Goal: Task Accomplishment & Management: Manage account settings

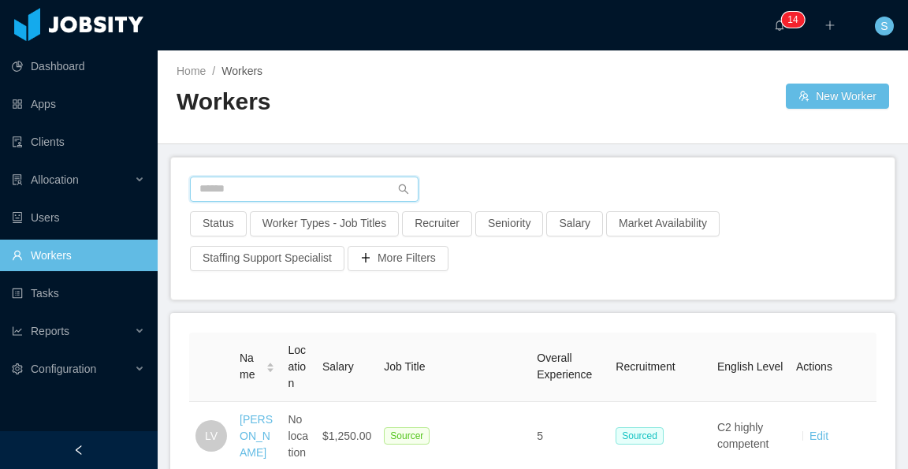
click at [306, 190] on input "text" at bounding box center [304, 189] width 229 height 25
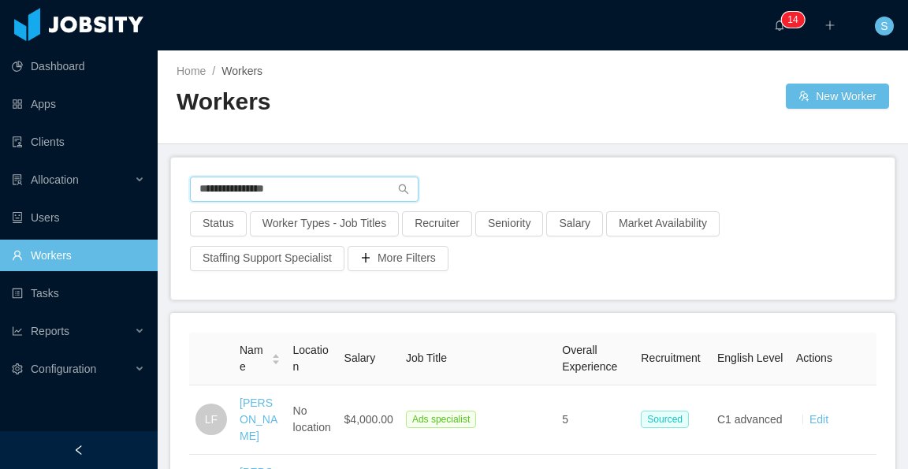
type input "**********"
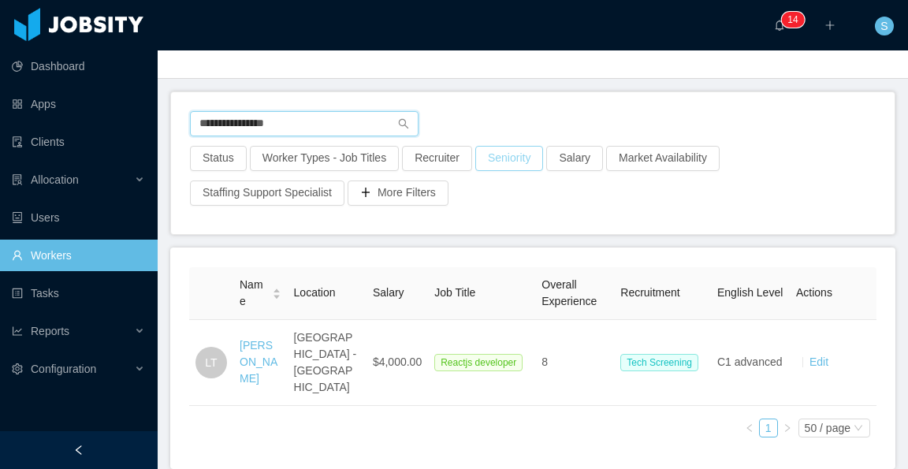
scroll to position [79, 0]
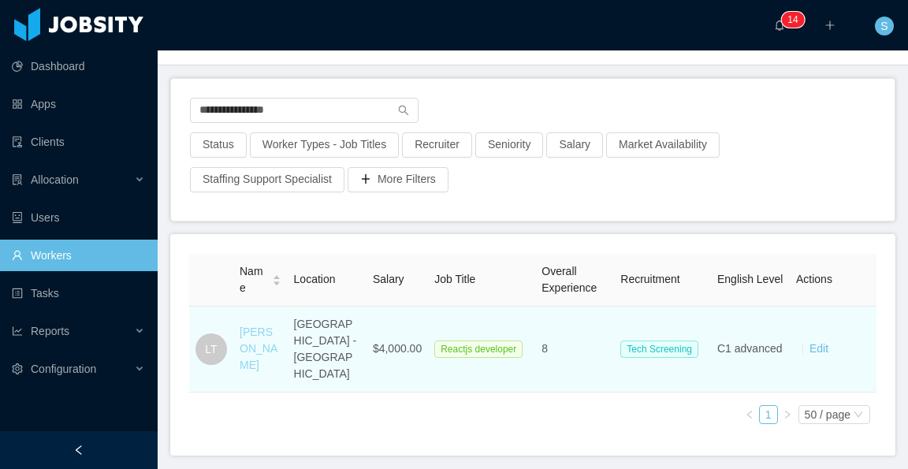
click at [268, 325] on link "[PERSON_NAME]" at bounding box center [259, 348] width 38 height 46
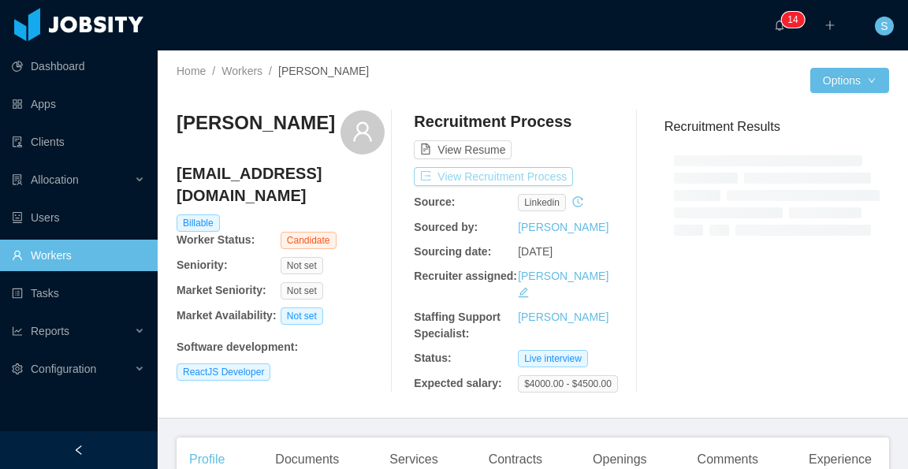
click at [541, 172] on button "View Recruitment Process" at bounding box center [493, 176] width 159 height 19
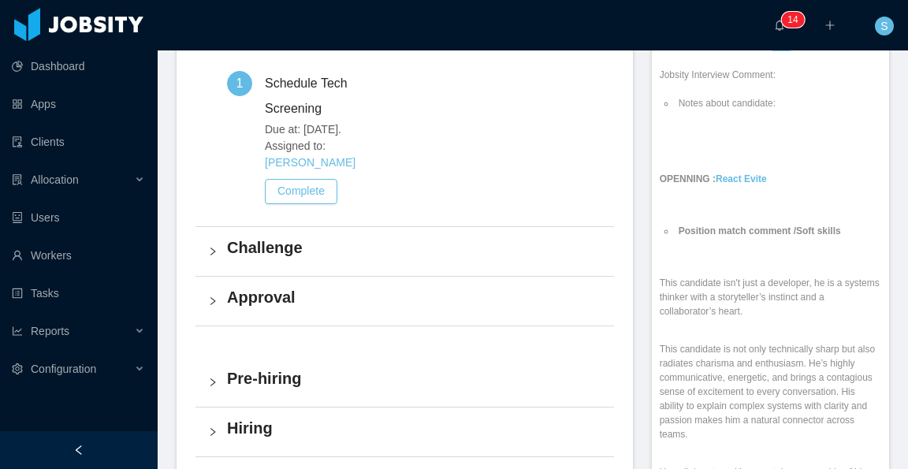
scroll to position [552, 0]
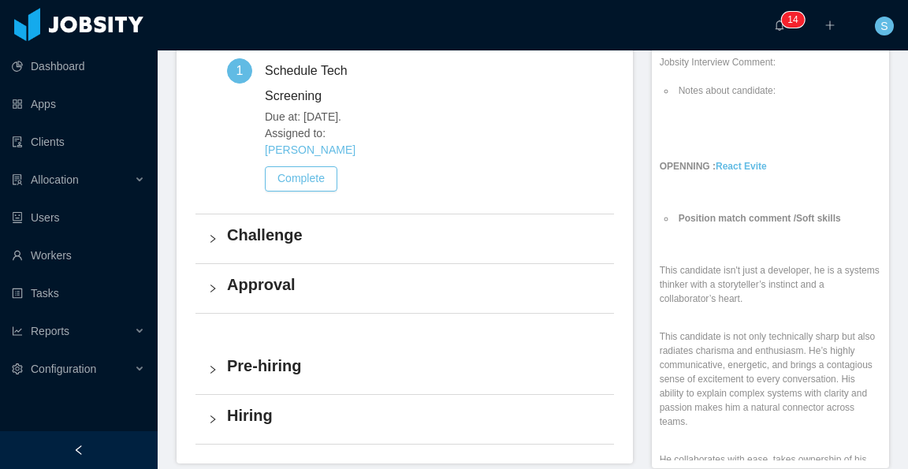
click at [281, 224] on h4 "Challenge" at bounding box center [414, 235] width 374 height 22
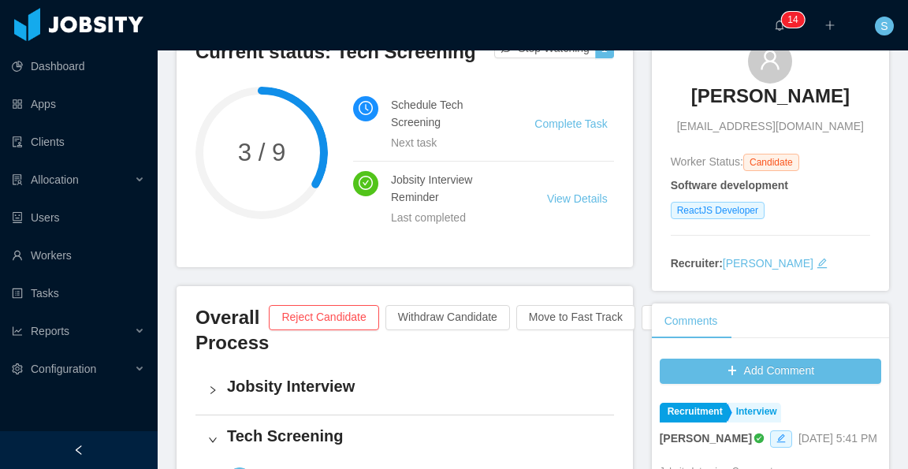
scroll to position [79, 0]
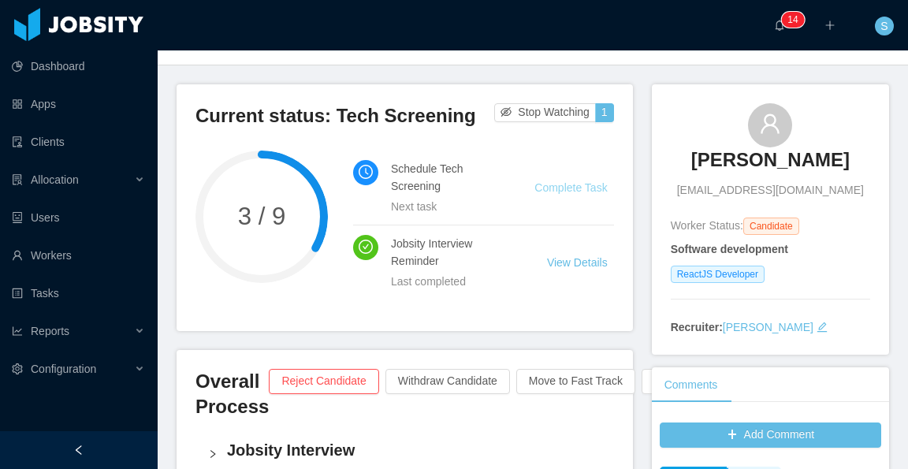
click at [564, 189] on link "Complete Task" at bounding box center [570, 187] width 73 height 13
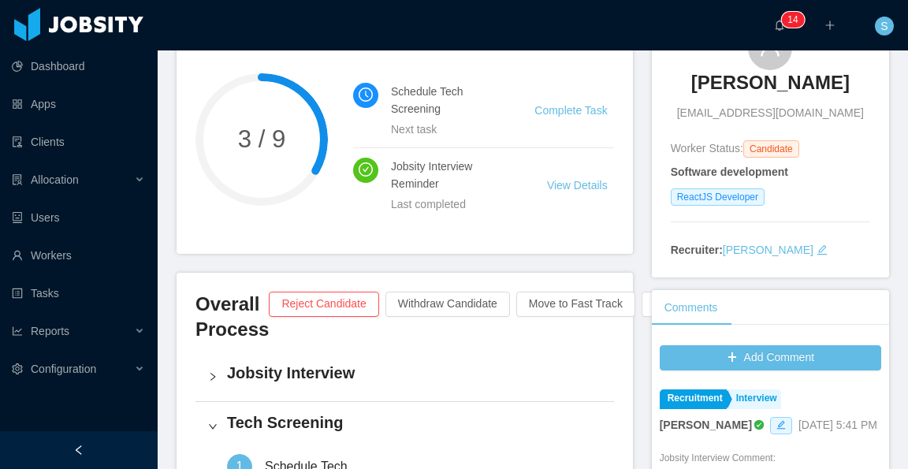
scroll to position [158, 0]
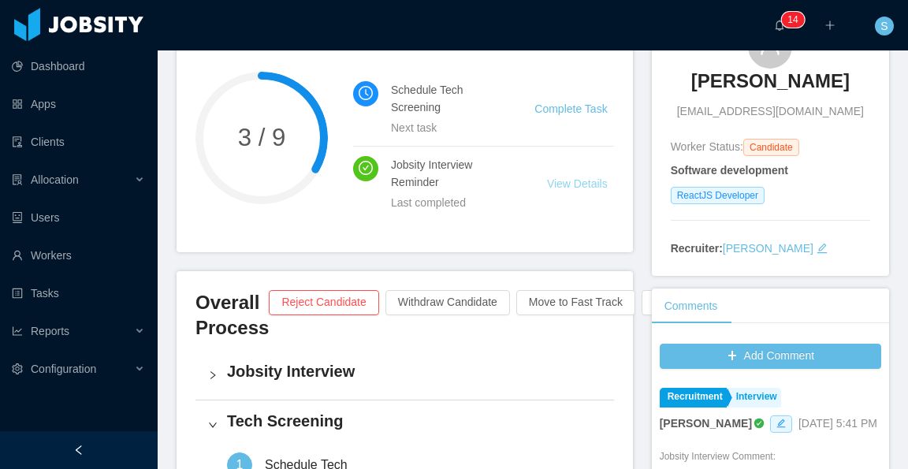
click at [573, 187] on link "View Details" at bounding box center [577, 183] width 61 height 13
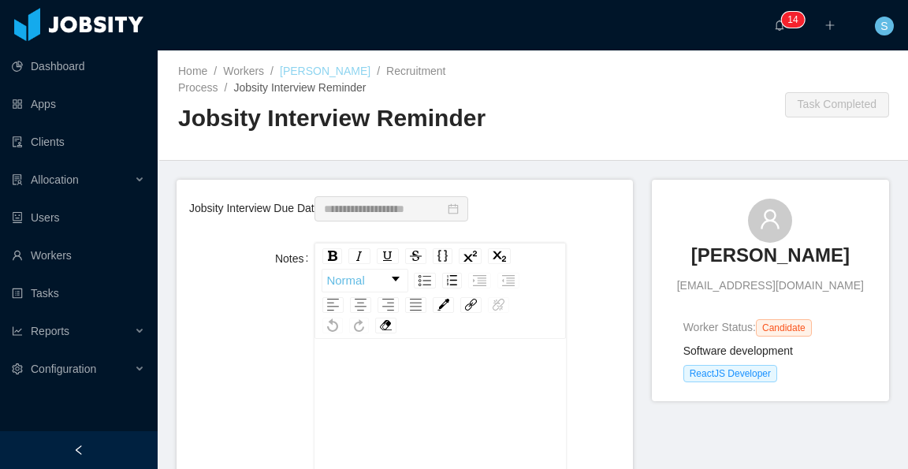
click at [347, 65] on link "[PERSON_NAME]" at bounding box center [325, 71] width 91 height 13
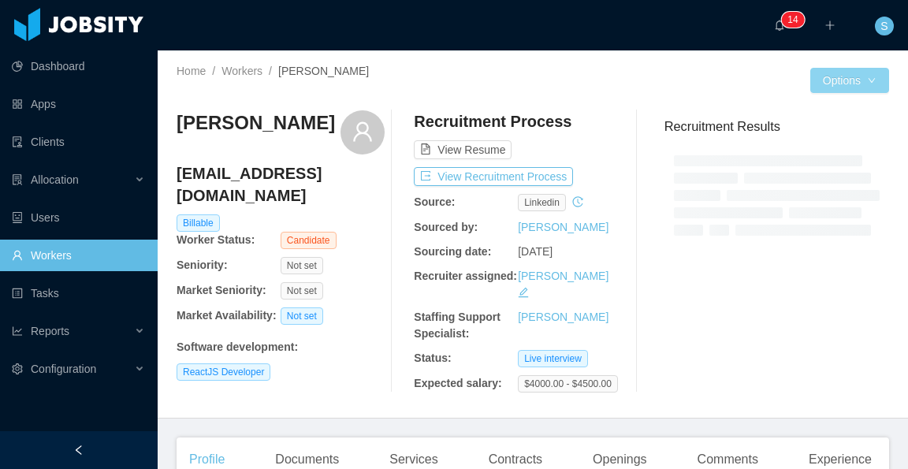
click at [861, 82] on button "Options" at bounding box center [849, 80] width 79 height 25
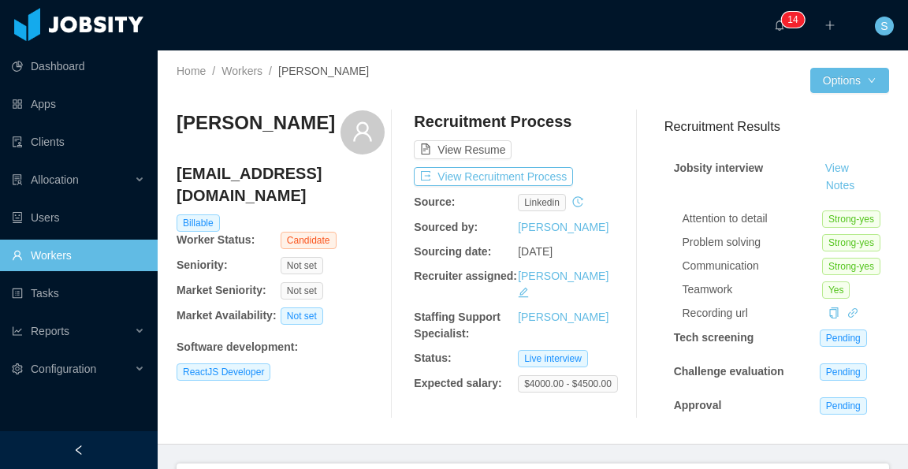
click at [594, 167] on div "View Recruitment Process" at bounding box center [518, 176] width 208 height 19
click at [538, 180] on button "View Recruitment Process" at bounding box center [493, 176] width 159 height 19
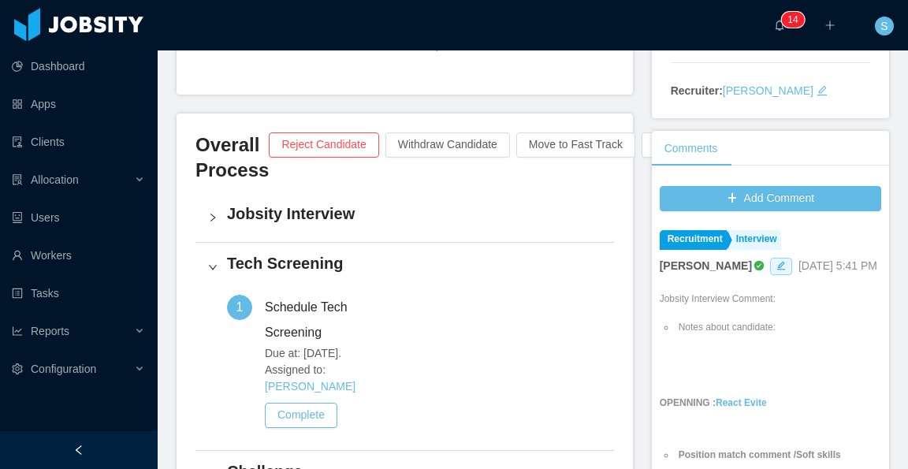
scroll to position [394, 0]
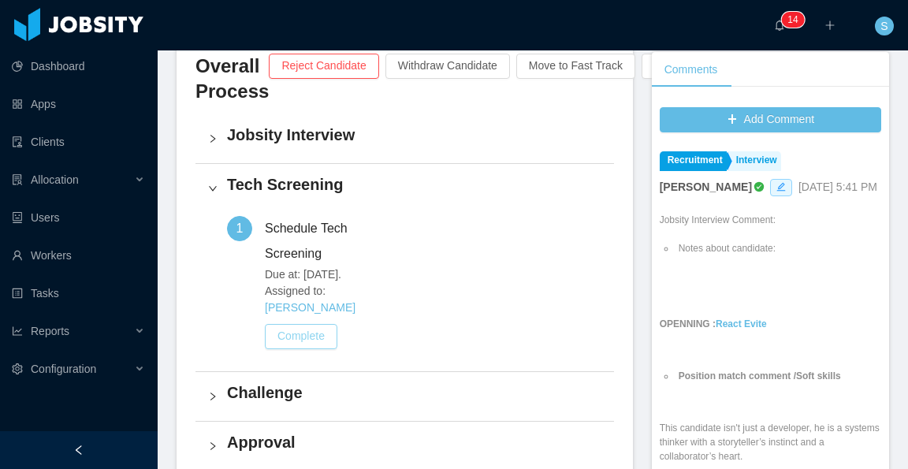
click at [308, 324] on button "Complete" at bounding box center [301, 336] width 73 height 25
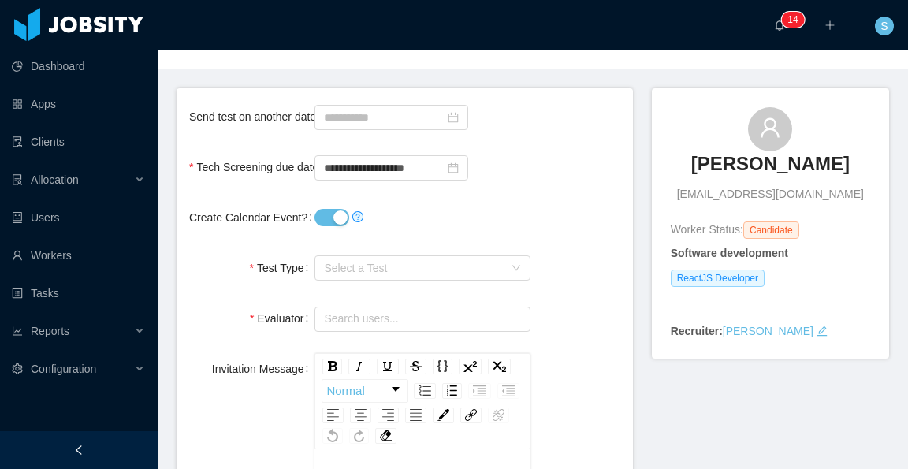
scroll to position [79, 0]
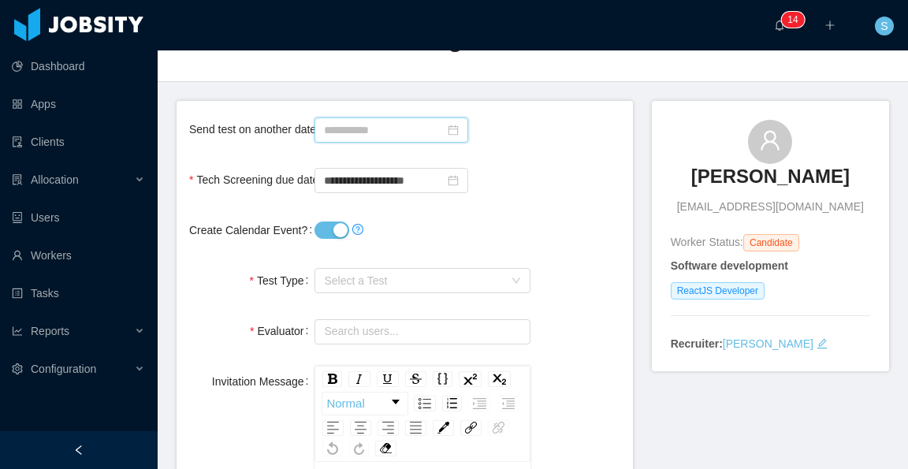
click at [407, 130] on input at bounding box center [391, 129] width 154 height 25
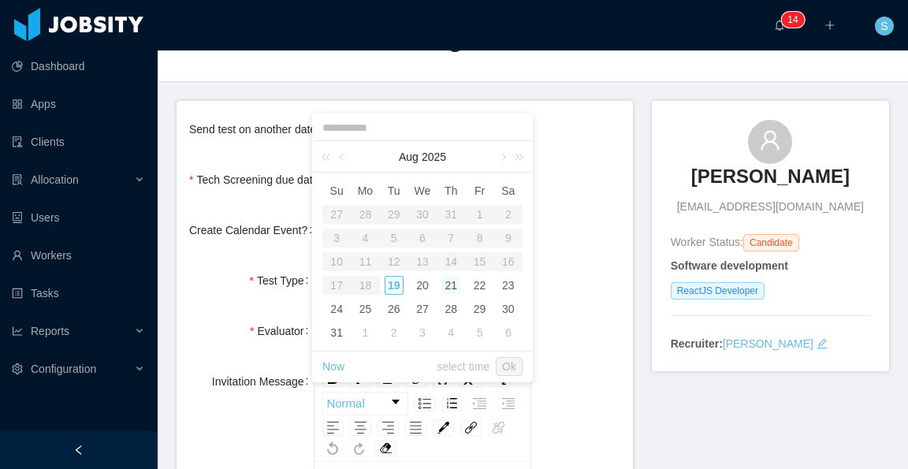
click at [453, 286] on div "21" at bounding box center [450, 285] width 19 height 19
type input "**********"
click at [519, 360] on link "Ok" at bounding box center [509, 366] width 27 height 19
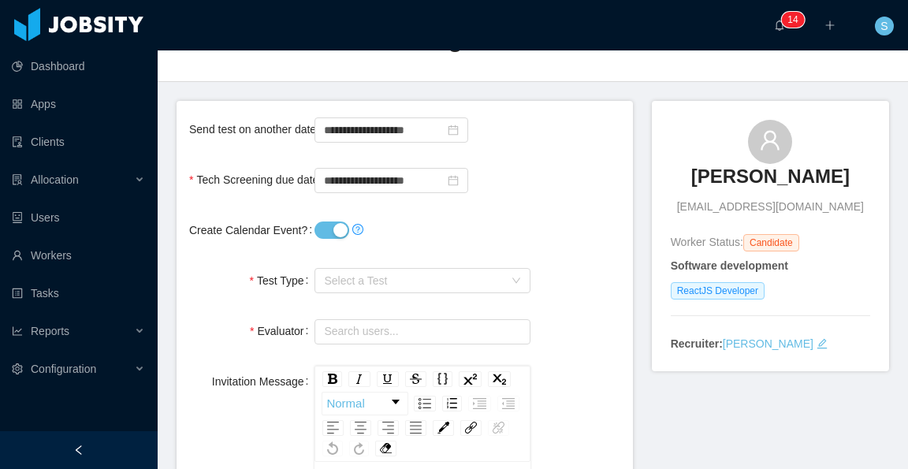
click at [560, 245] on div "Create Calendar Event?" at bounding box center [404, 230] width 431 height 32
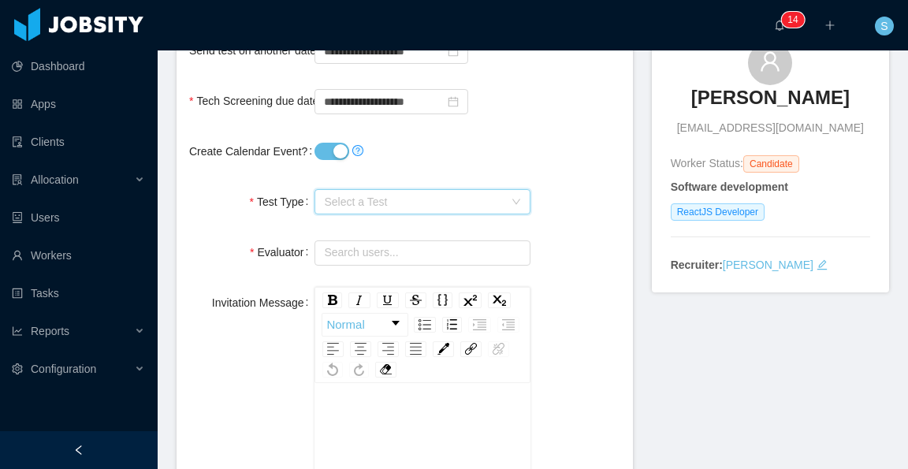
click at [413, 196] on span "Select a Test" at bounding box center [413, 202] width 179 height 16
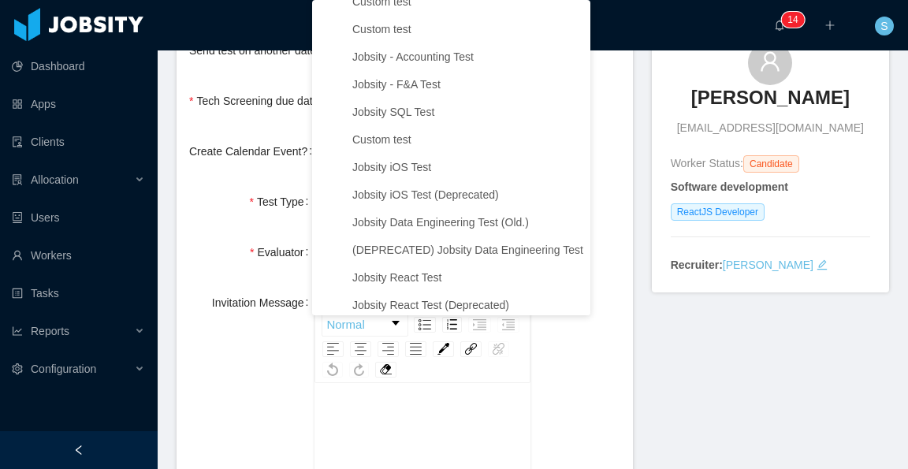
scroll to position [1497, 0]
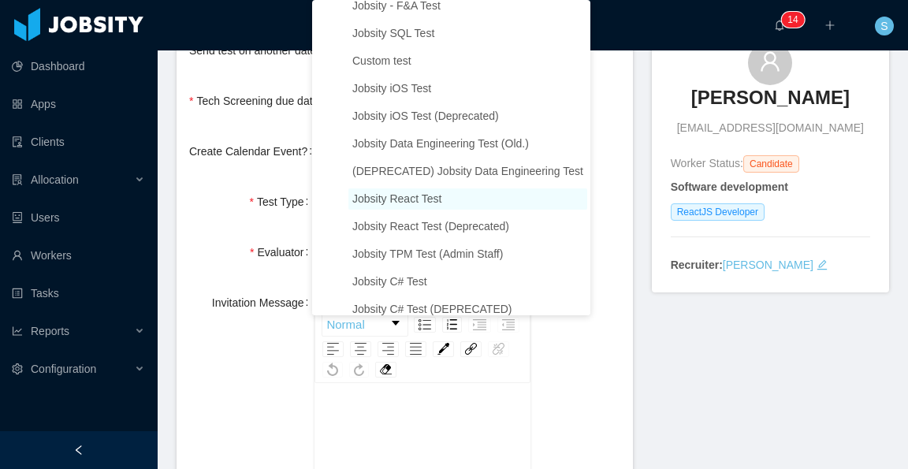
click at [430, 205] on span "Jobsity React Test" at bounding box center [396, 198] width 89 height 13
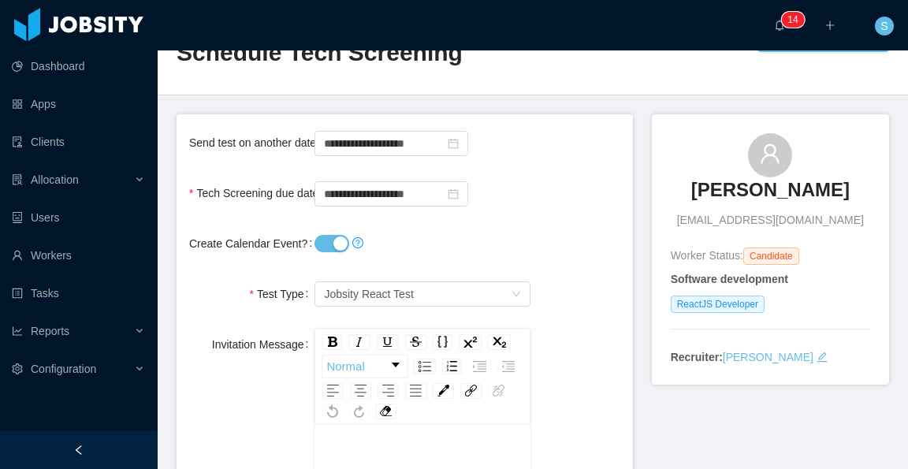
scroll to position [0, 0]
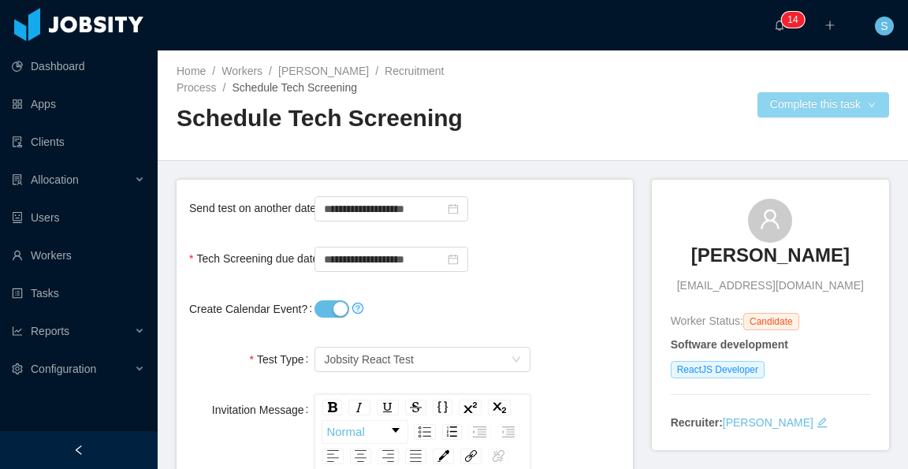
click at [794, 99] on button "Complete this task" at bounding box center [823, 104] width 132 height 25
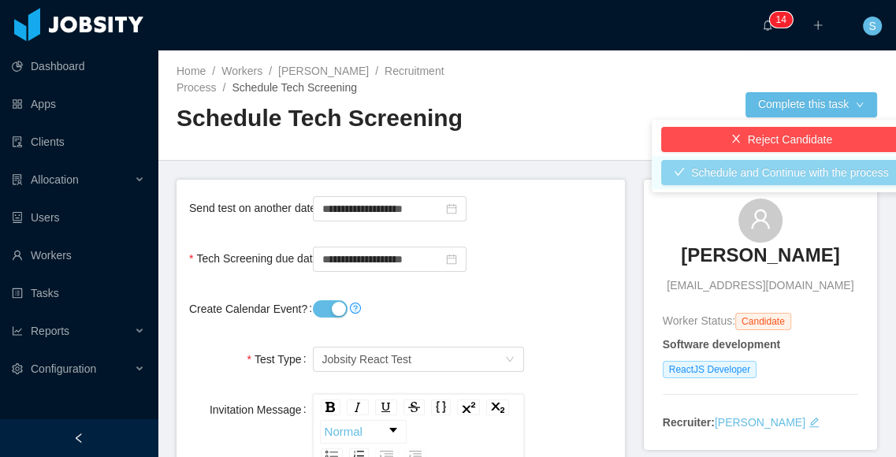
click at [804, 174] on button "Schedule and Continue with the process" at bounding box center [781, 172] width 240 height 25
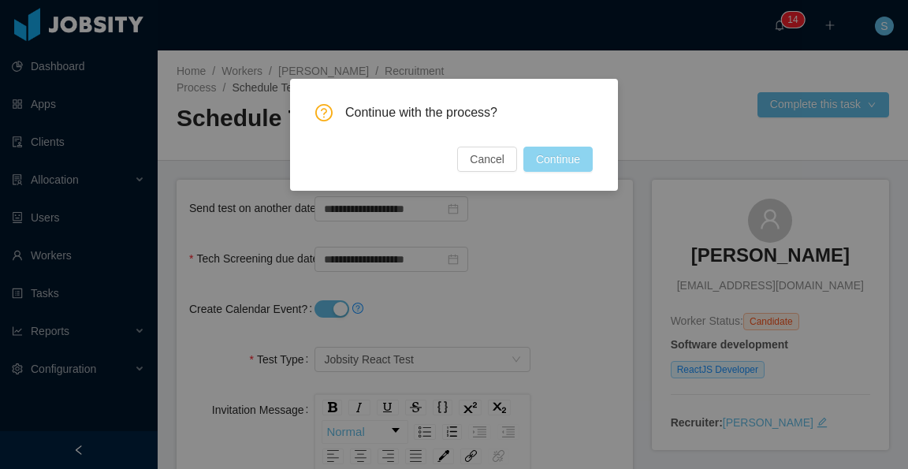
click at [567, 163] on button "Continue" at bounding box center [557, 159] width 69 height 25
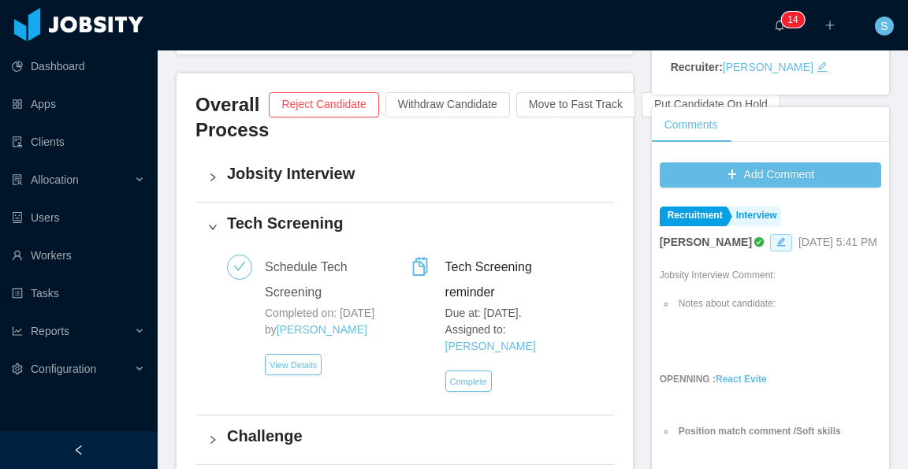
scroll to position [394, 0]
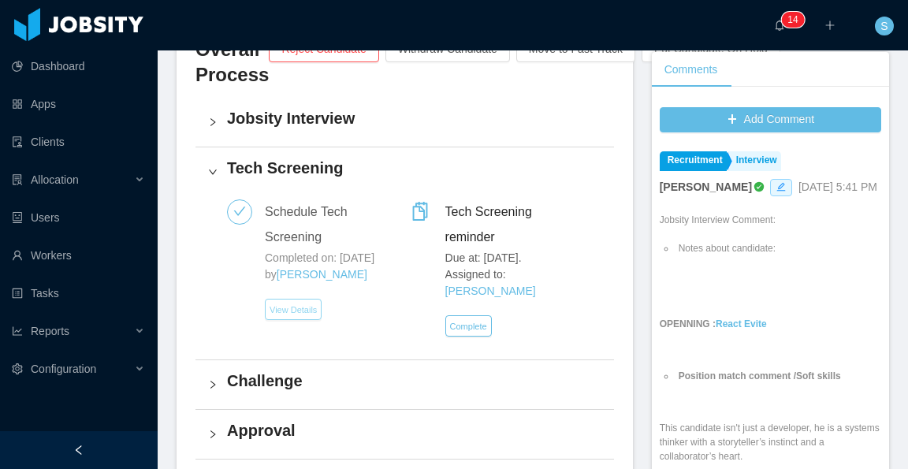
click at [309, 308] on button "View Details" at bounding box center [293, 309] width 57 height 21
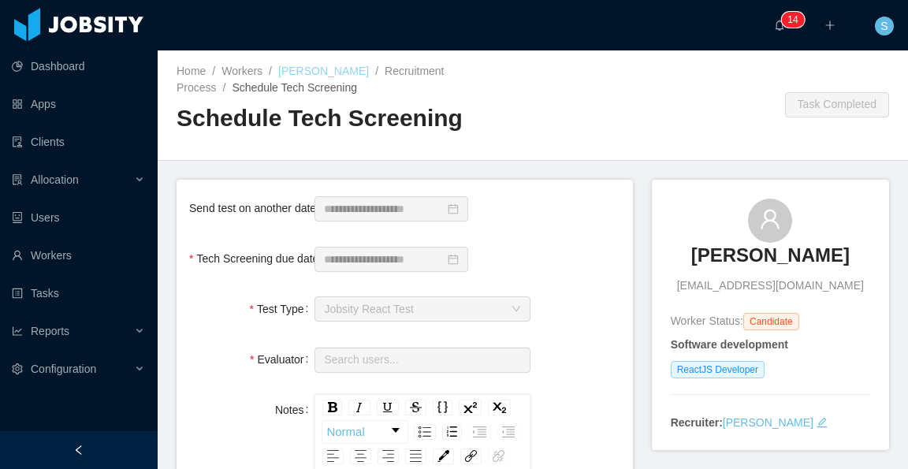
click at [351, 65] on link "[PERSON_NAME]" at bounding box center [323, 71] width 91 height 13
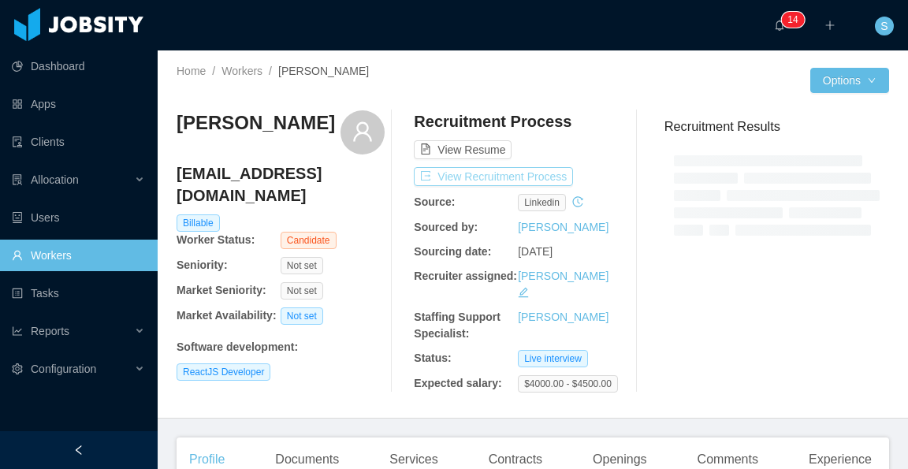
click at [555, 173] on button "View Recruitment Process" at bounding box center [493, 176] width 159 height 19
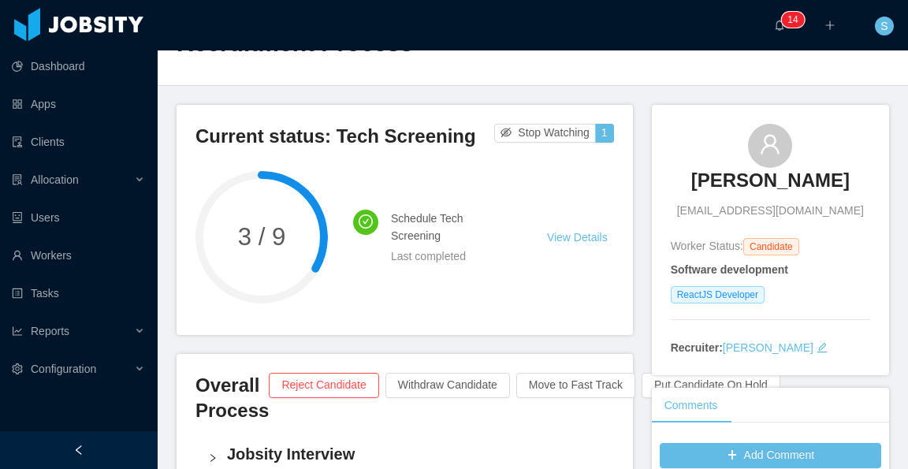
scroll to position [79, 0]
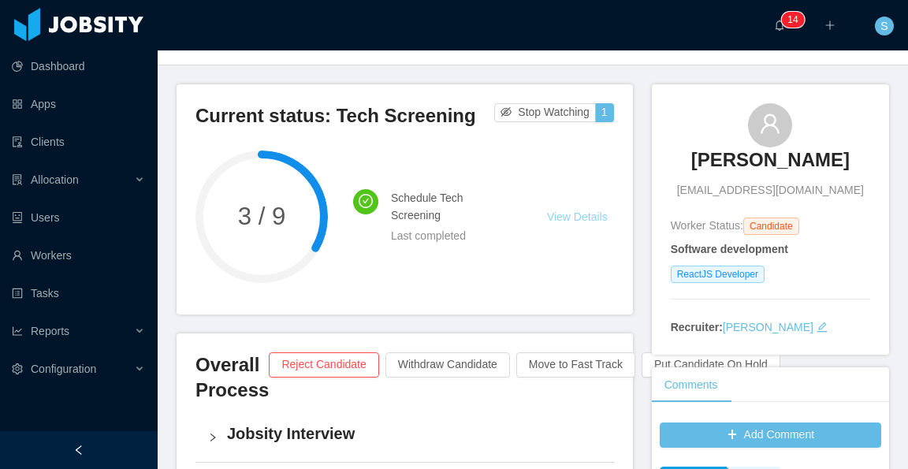
click at [577, 220] on link "View Details" at bounding box center [577, 216] width 61 height 13
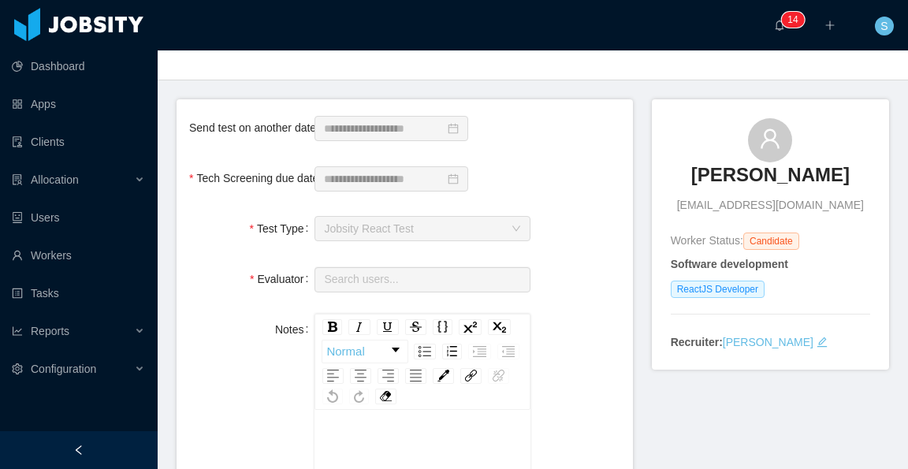
scroll to position [158, 0]
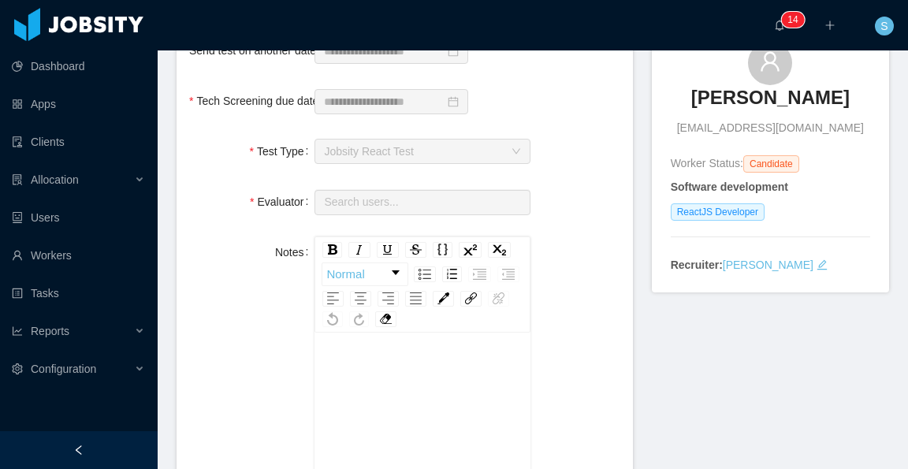
click at [441, 148] on span "Jobsity React Test" at bounding box center [417, 151] width 186 height 24
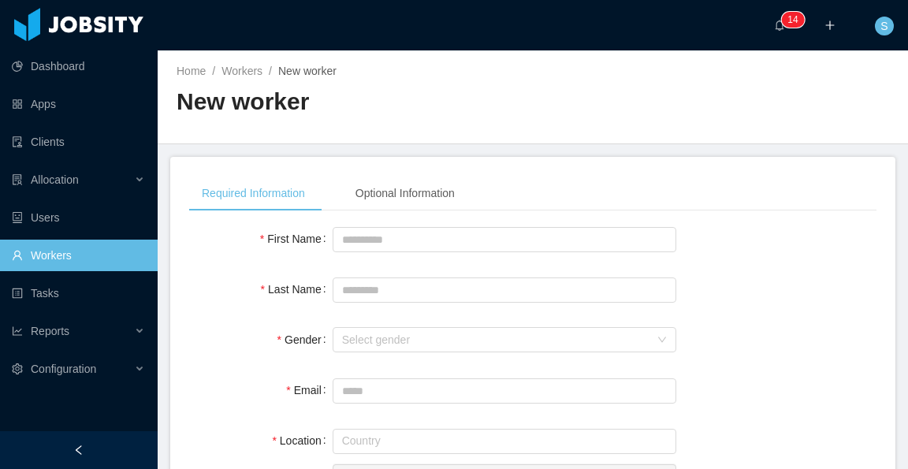
click at [35, 259] on link "Workers" at bounding box center [78, 256] width 133 height 32
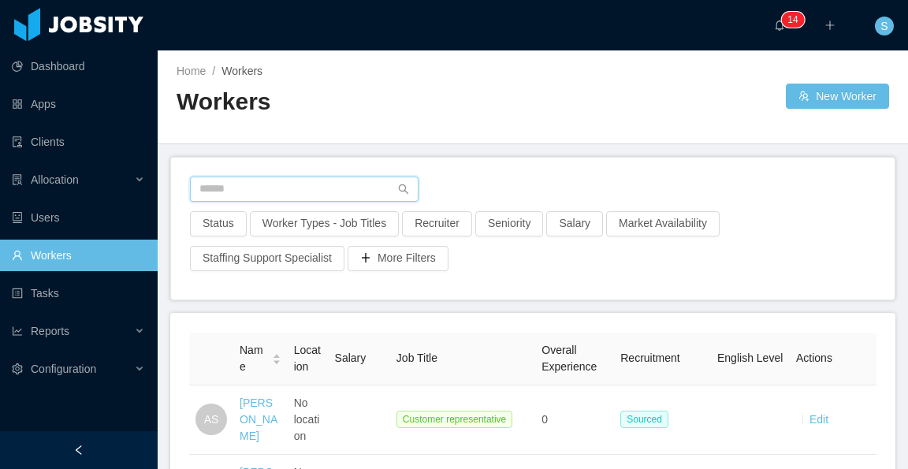
click at [303, 193] on input "text" at bounding box center [304, 189] width 229 height 25
paste input "**********"
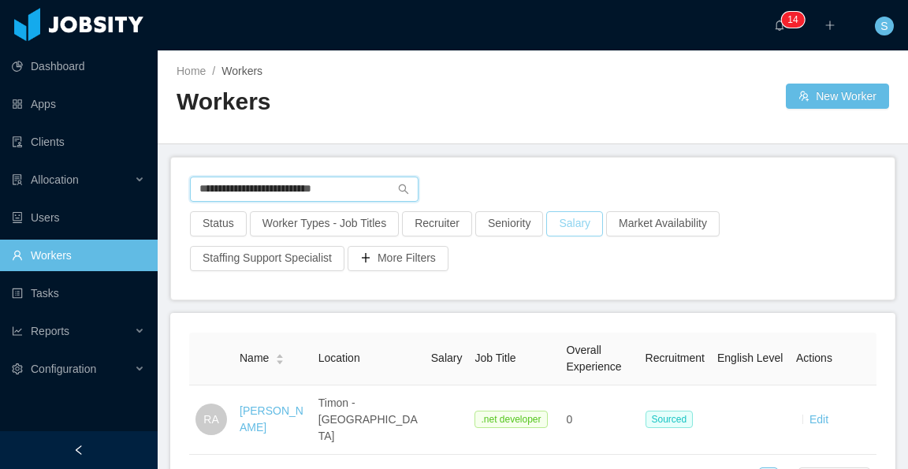
scroll to position [79, 0]
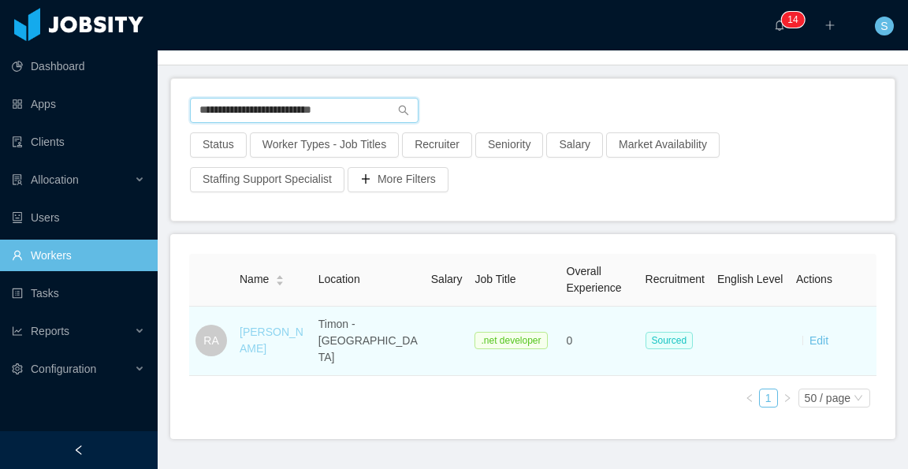
type input "**********"
click at [272, 331] on link "Ricardo Alves" at bounding box center [272, 339] width 64 height 29
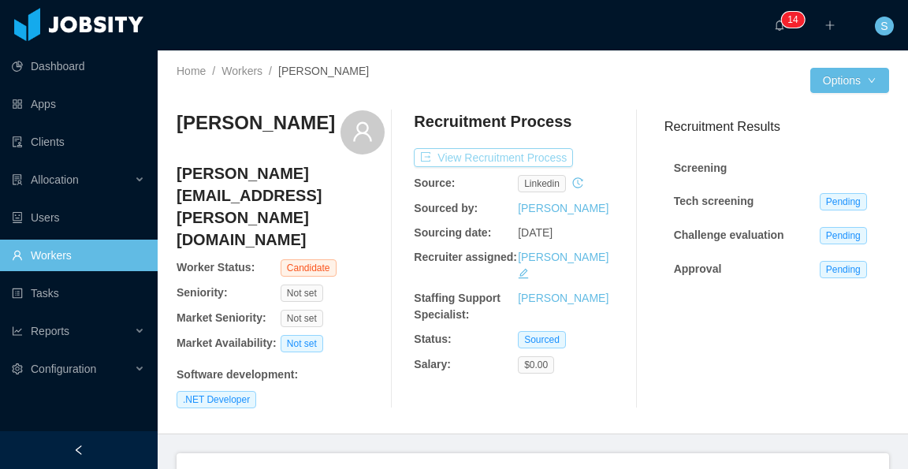
click at [534, 156] on button "View Recruitment Process" at bounding box center [493, 157] width 159 height 19
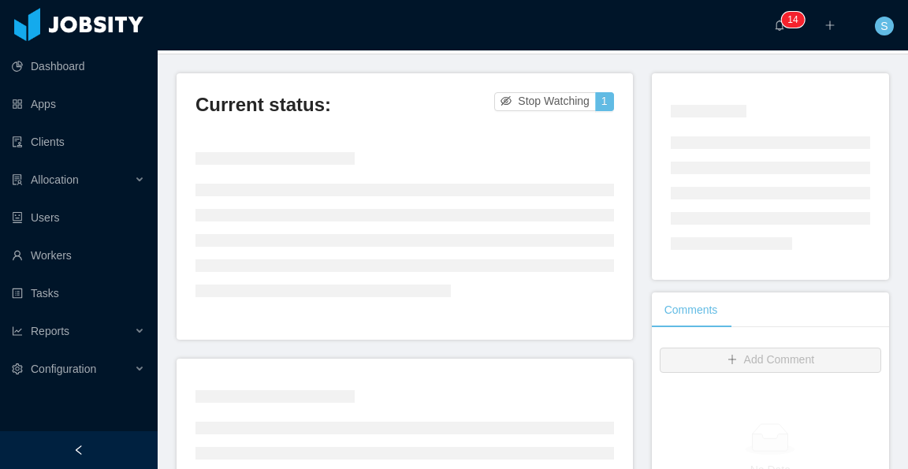
scroll to position [158, 0]
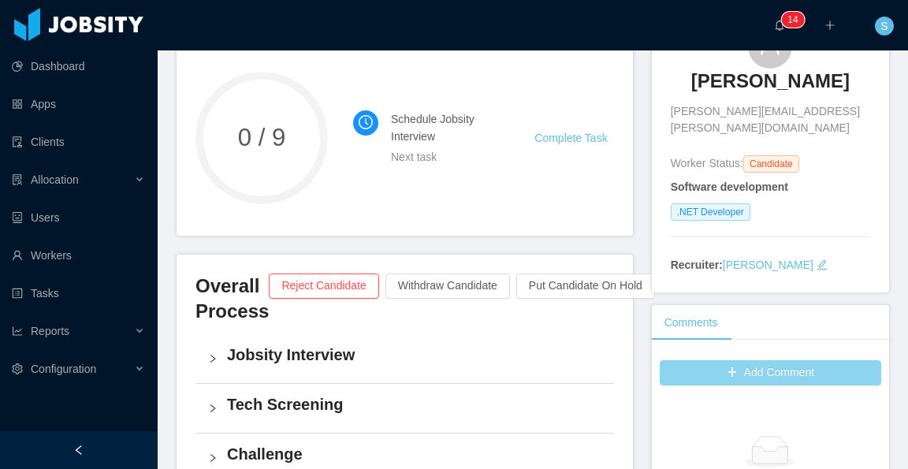
click at [790, 360] on button "Add Comment" at bounding box center [770, 372] width 221 height 25
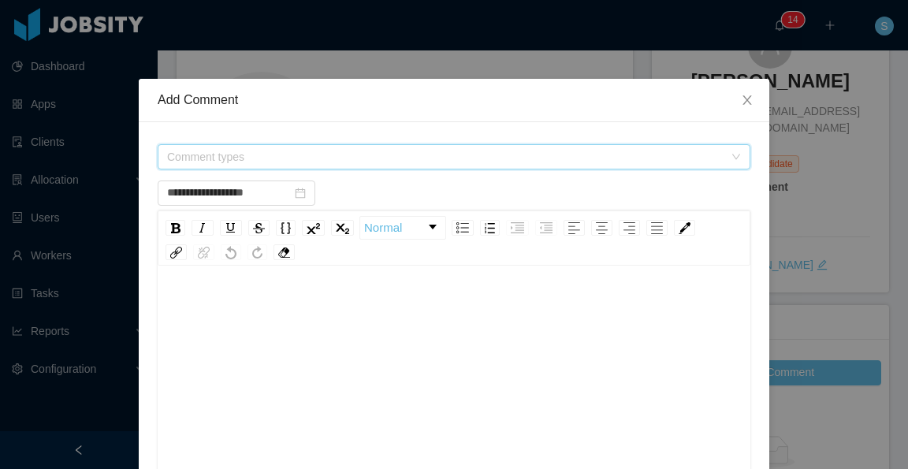
click at [329, 155] on span "Comment types" at bounding box center [445, 157] width 556 height 16
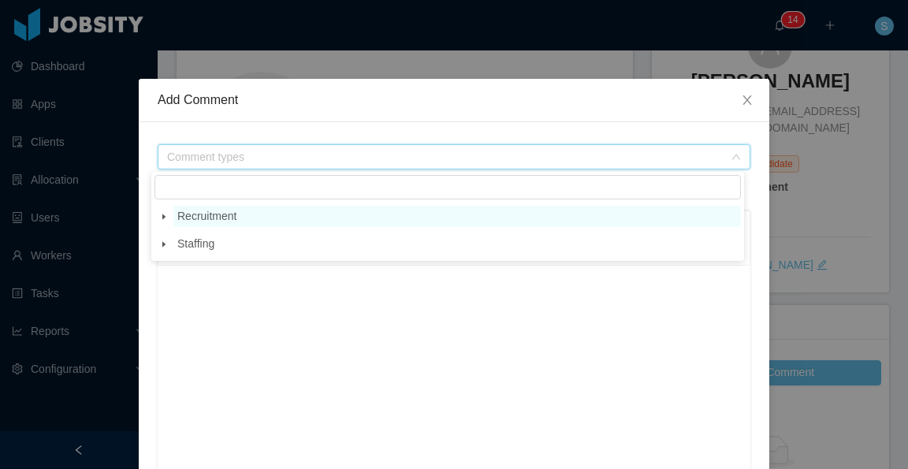
click at [229, 216] on span "Recruitment" at bounding box center [206, 216] width 59 height 13
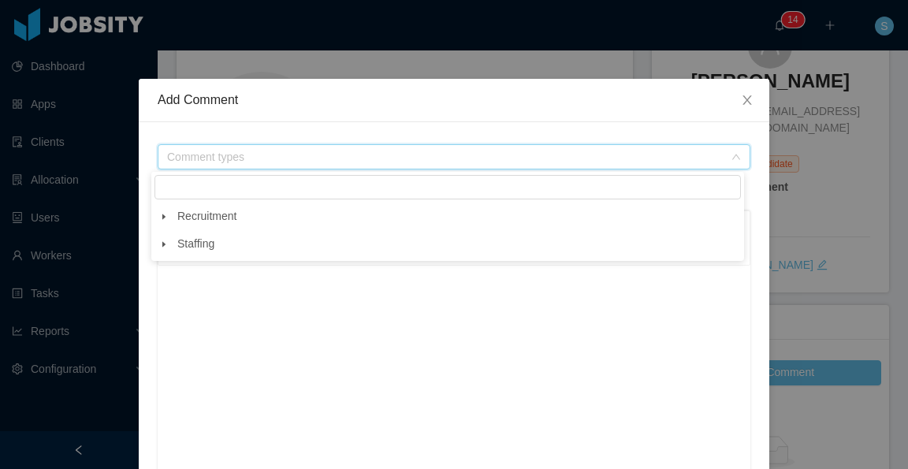
click at [164, 221] on icon "icon: caret-down" at bounding box center [164, 217] width 8 height 8
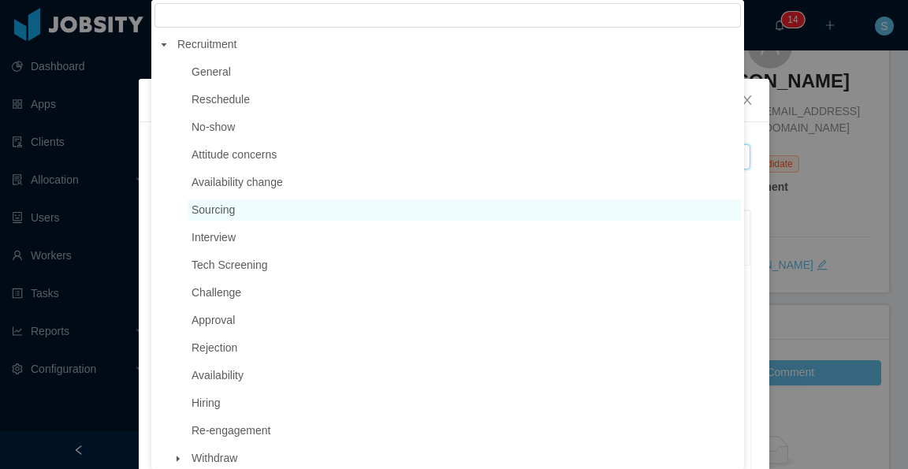
click at [236, 218] on span "Sourcing" at bounding box center [464, 209] width 553 height 21
type input "**********"
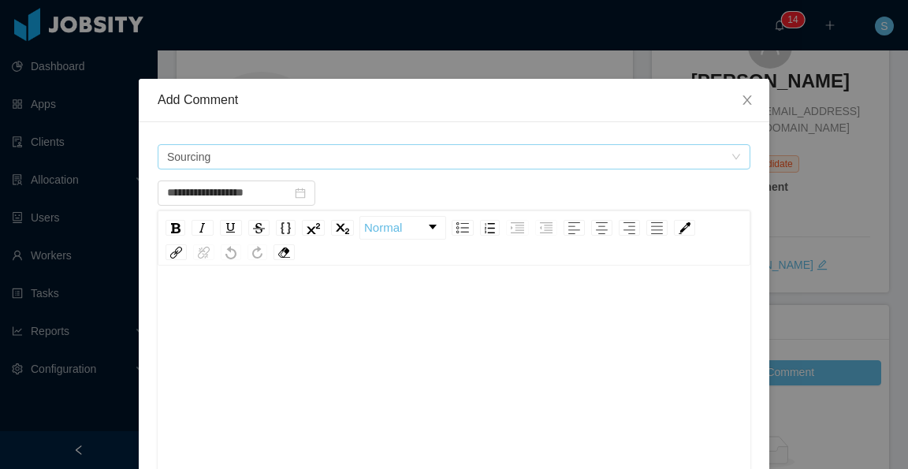
click at [281, 158] on span "Sourcing" at bounding box center [448, 157] width 563 height 24
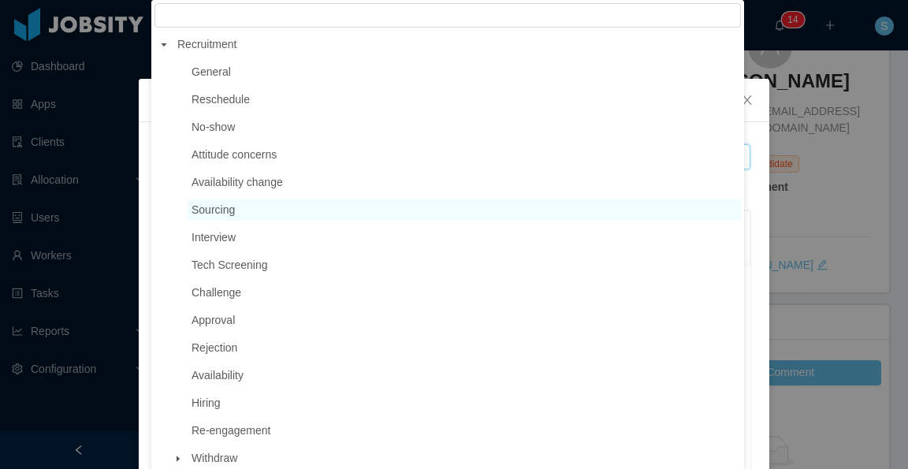
click at [755, 128] on div "**********" at bounding box center [454, 434] width 630 height 625
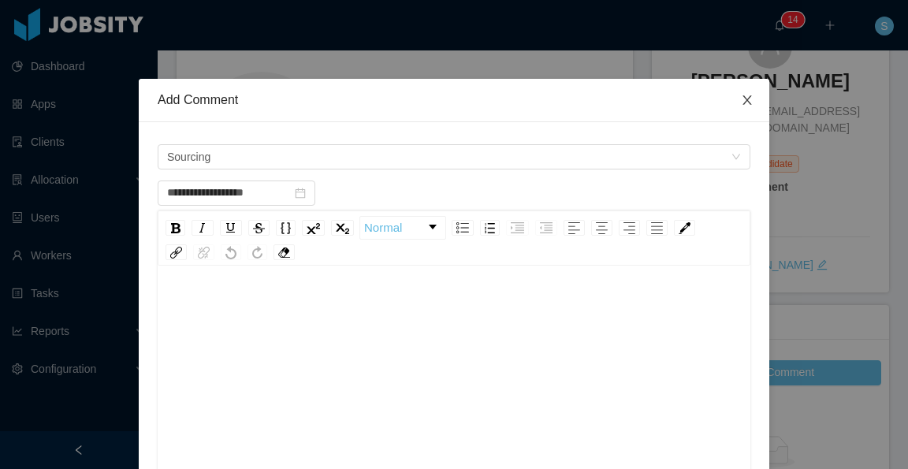
click at [742, 100] on icon "icon: close" at bounding box center [746, 99] width 9 height 9
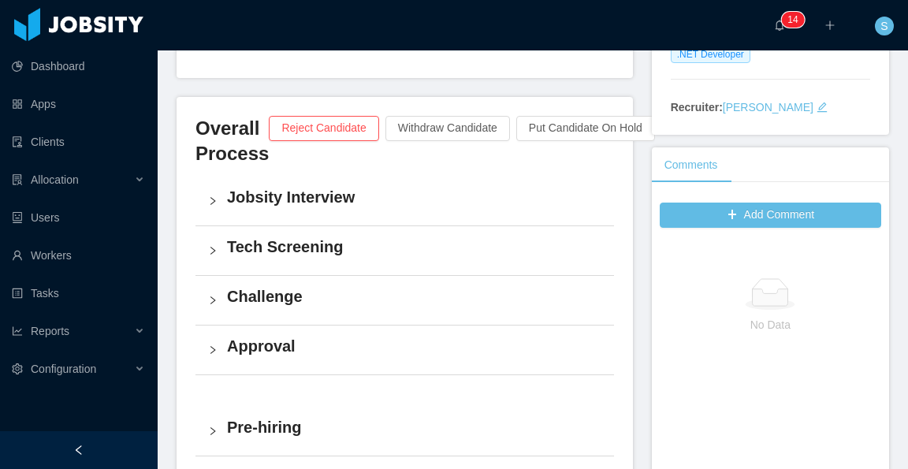
scroll to position [0, 0]
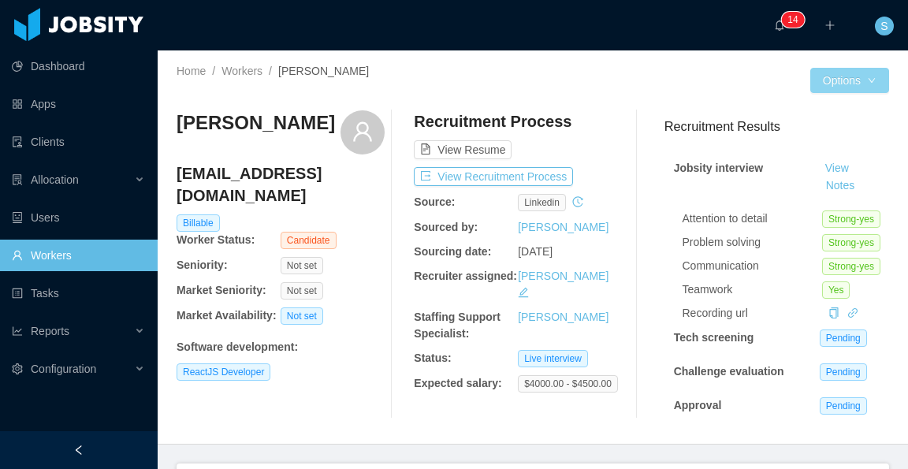
click at [835, 80] on button "Options" at bounding box center [849, 80] width 79 height 25
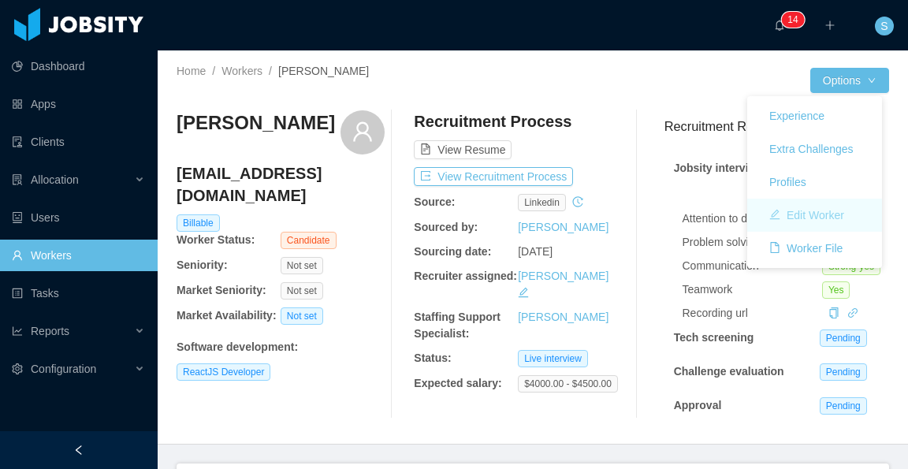
click at [812, 209] on button "Edit Worker" at bounding box center [807, 215] width 100 height 25
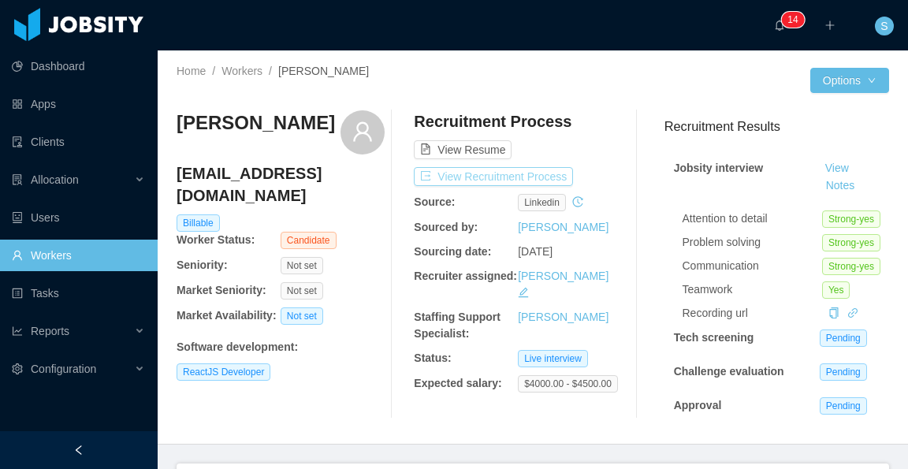
click at [547, 177] on button "View Recruitment Process" at bounding box center [493, 176] width 159 height 19
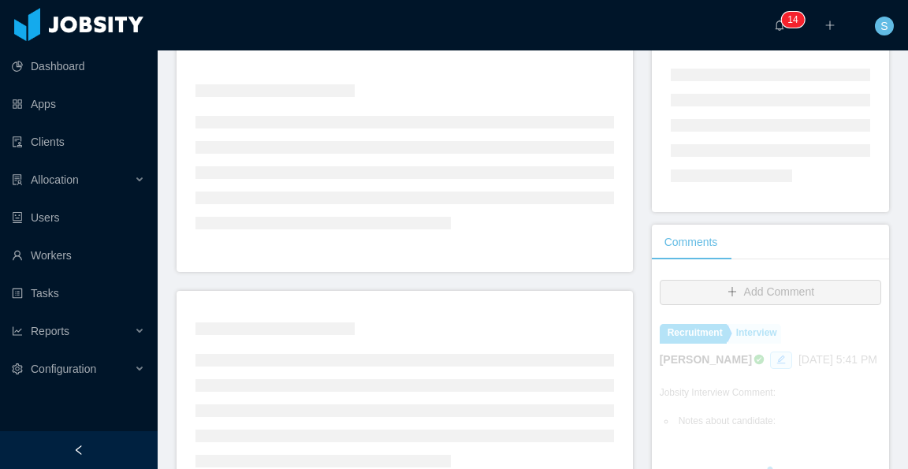
scroll to position [79, 0]
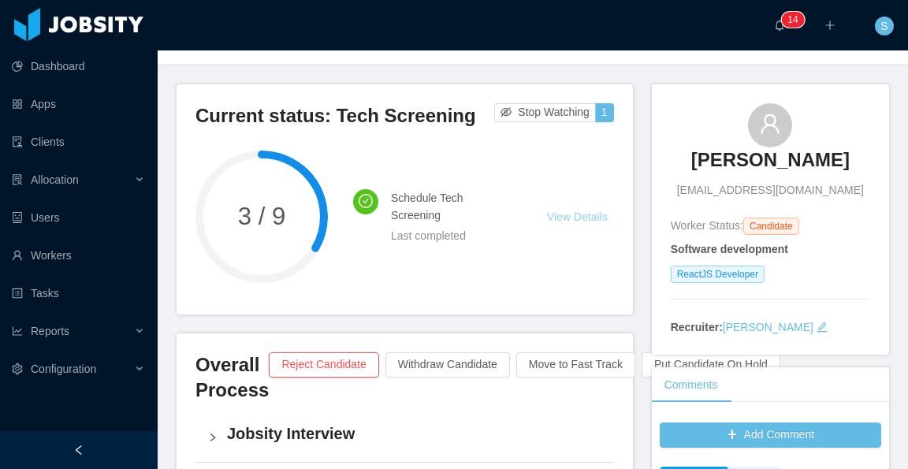
click at [580, 214] on link "View Details" at bounding box center [577, 216] width 61 height 13
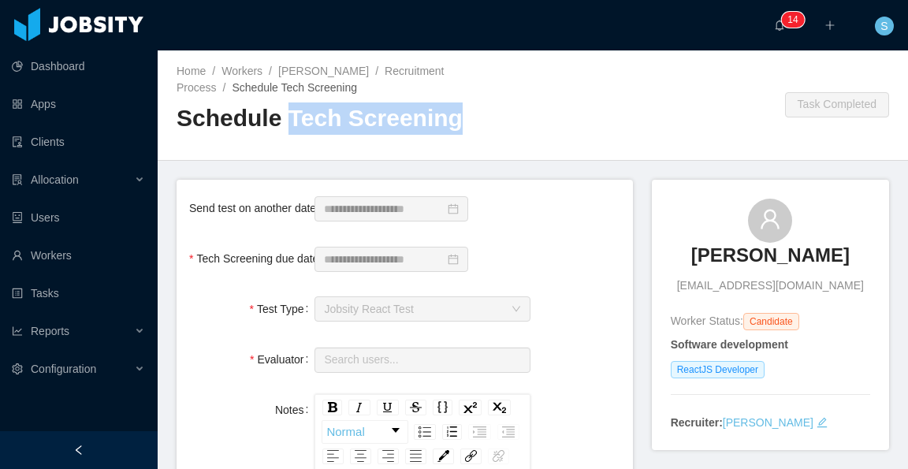
drag, startPoint x: 329, startPoint y: 121, endPoint x: 452, endPoint y: 121, distance: 122.2
click at [452, 121] on h2 "Schedule Tech Screening" at bounding box center [355, 118] width 356 height 32
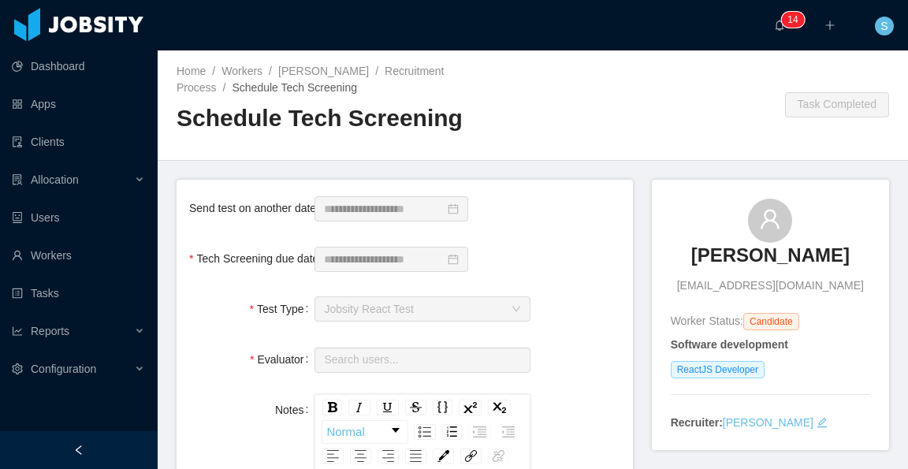
click at [537, 195] on div "**********" at bounding box center [404, 208] width 431 height 32
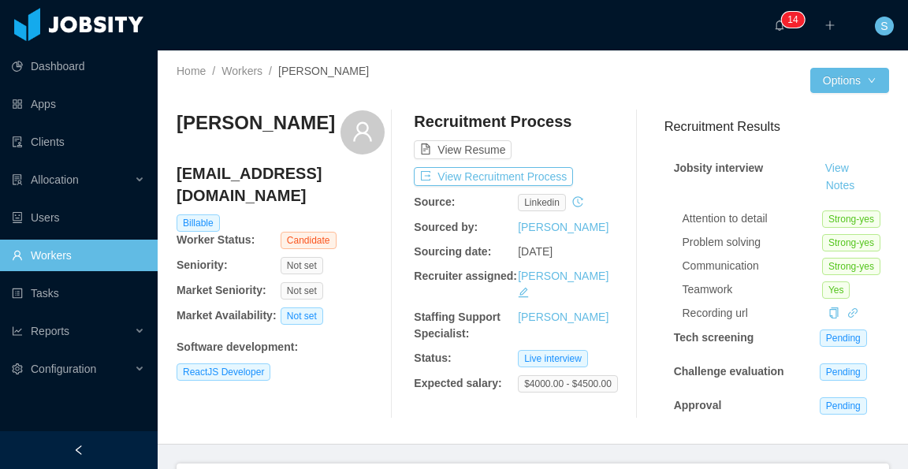
click at [715, 82] on div at bounding box center [671, 80] width 277 height 25
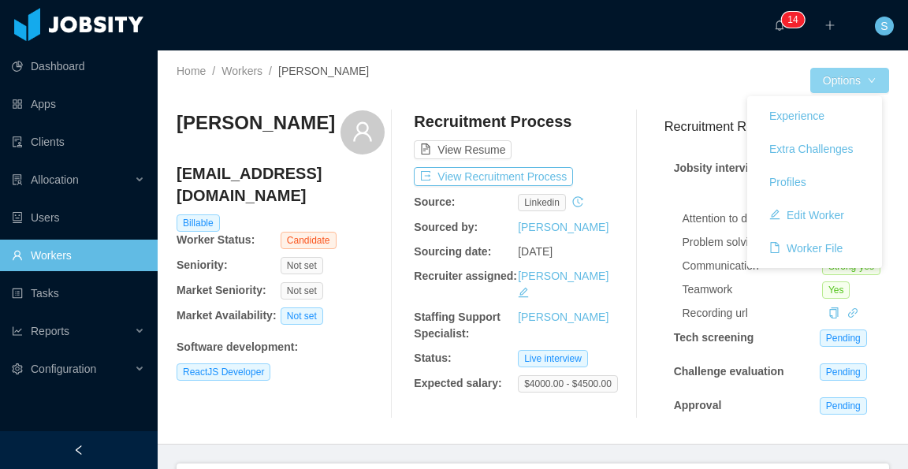
click at [854, 82] on button "Options" at bounding box center [849, 80] width 79 height 25
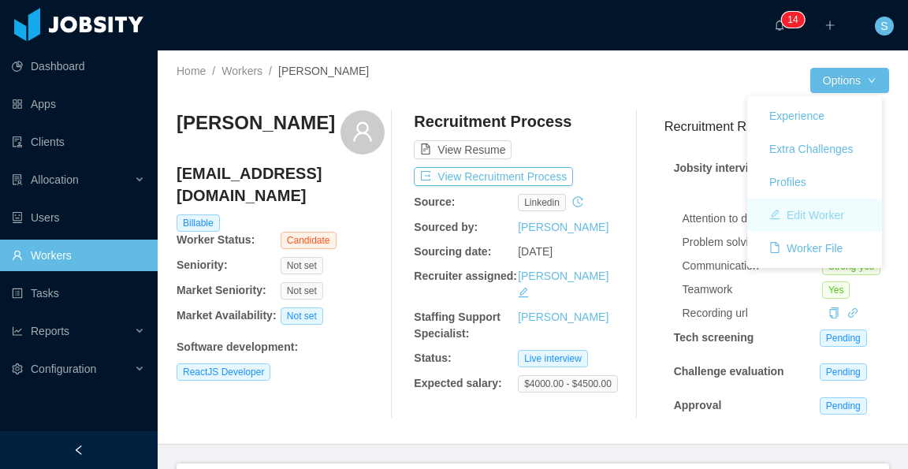
click at [826, 216] on button "Edit Worker" at bounding box center [807, 215] width 100 height 25
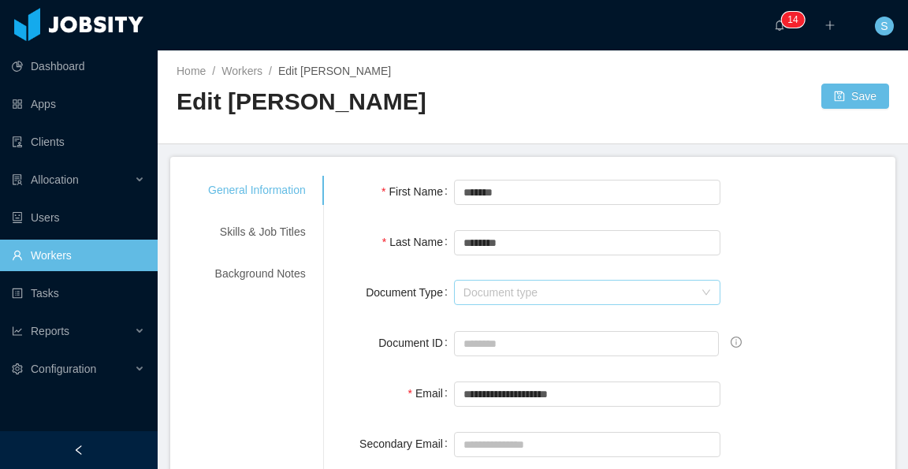
scroll to position [79, 0]
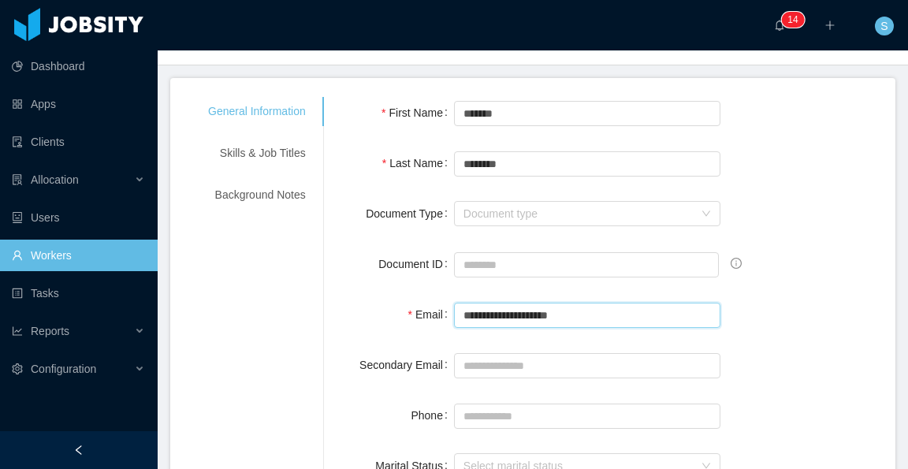
click at [633, 312] on input "**********" at bounding box center [587, 315] width 267 height 25
